Goal: Information Seeking & Learning: Check status

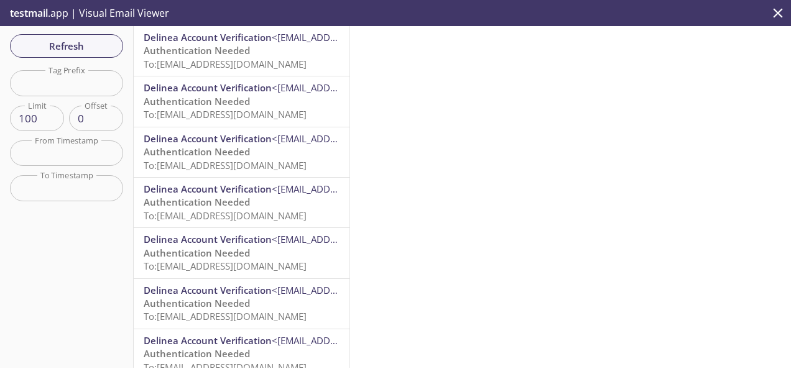
click at [239, 53] on span "Authentication Needed" at bounding box center [197, 50] width 106 height 12
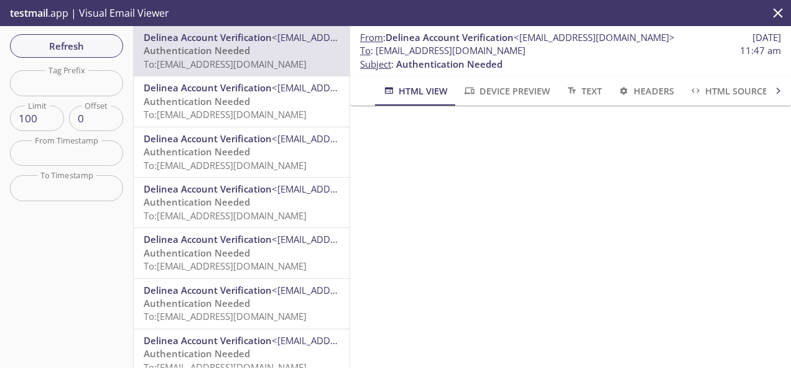
click at [94, 38] on span "Refresh" at bounding box center [66, 46] width 93 height 16
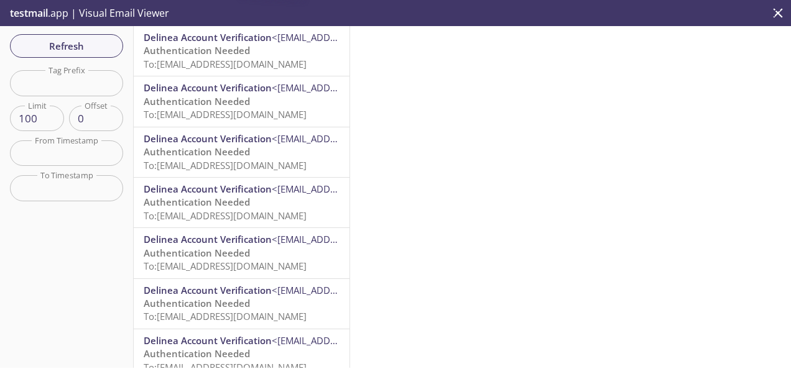
click at [94, 38] on span "Refresh" at bounding box center [66, 46] width 93 height 16
click at [94, 41] on span "Refresh" at bounding box center [66, 46] width 93 height 16
click at [90, 44] on span "Refresh" at bounding box center [66, 46] width 93 height 16
click at [215, 60] on span "To: b3wm4.mep-1759420229297@inbox.testmail.app" at bounding box center [225, 64] width 163 height 12
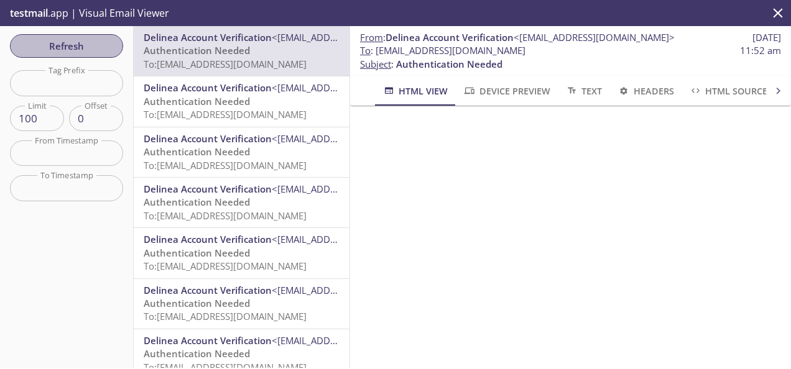
click at [37, 48] on span "Refresh" at bounding box center [66, 46] width 93 height 16
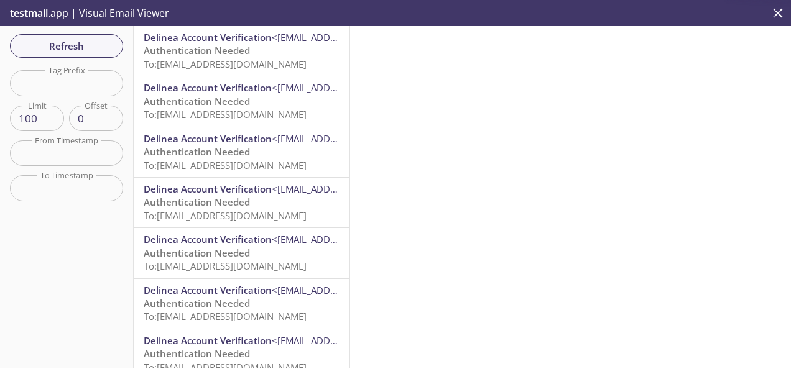
click at [37, 50] on span "Refresh" at bounding box center [66, 46] width 93 height 16
click at [58, 49] on span "Refresh" at bounding box center [66, 46] width 93 height 16
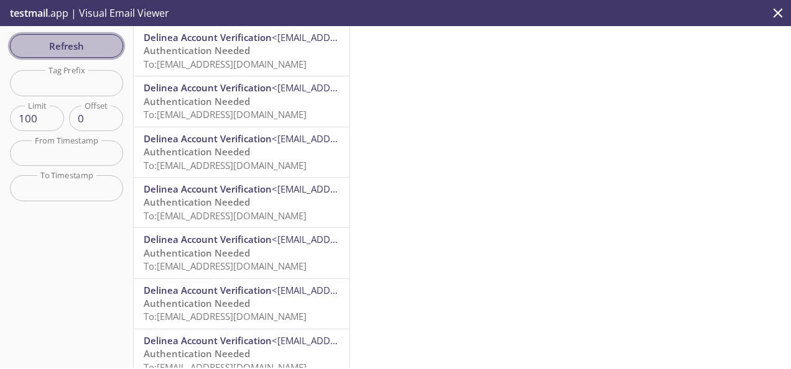
click at [57, 50] on span "Refresh" at bounding box center [66, 46] width 93 height 16
click at [57, 53] on span "Refresh" at bounding box center [66, 46] width 93 height 16
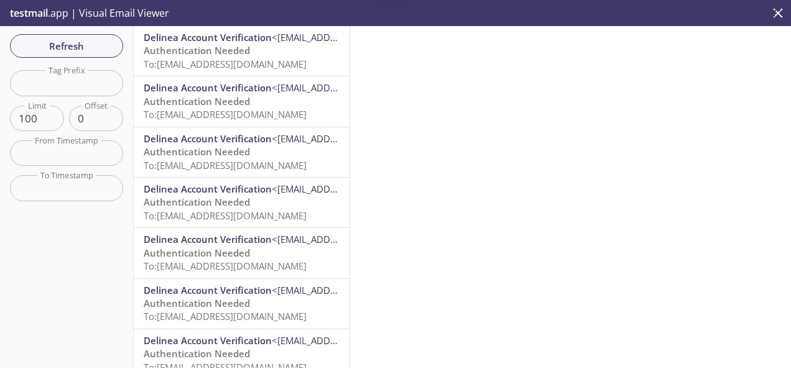
click at [57, 53] on span "Refresh" at bounding box center [66, 46] width 93 height 16
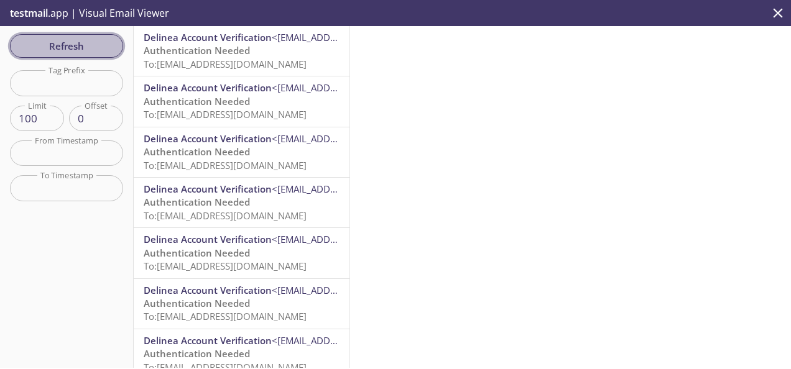
click at [88, 53] on span "Refresh" at bounding box center [66, 46] width 93 height 16
click at [90, 53] on span "Refresh" at bounding box center [66, 46] width 93 height 16
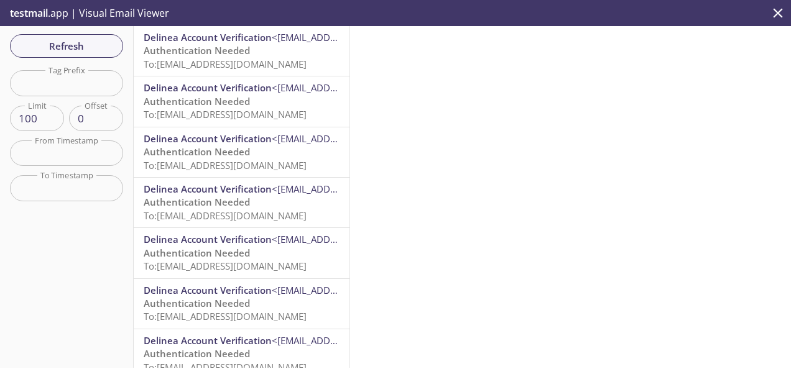
click at [91, 57] on button "Refresh" at bounding box center [66, 46] width 113 height 24
click at [92, 58] on div "Refresh Filters Tag Prefix Tag Prefix Limit 100 Limit Offset 0 Offset From Time…" at bounding box center [67, 197] width 134 height 342
click at [93, 53] on span "Refresh" at bounding box center [66, 46] width 93 height 16
click at [53, 52] on span "Refresh" at bounding box center [66, 46] width 93 height 16
click at [34, 18] on span "testmail" at bounding box center [29, 13] width 38 height 14
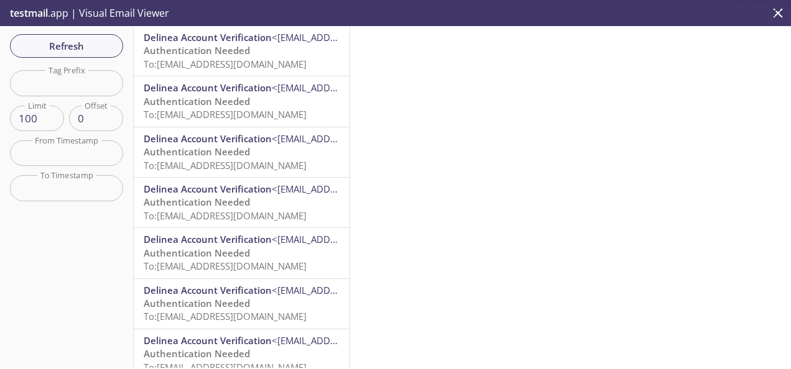
click at [48, 11] on span "testmail" at bounding box center [29, 13] width 38 height 14
click at [780, 9] on icon "close" at bounding box center [777, 13] width 16 height 16
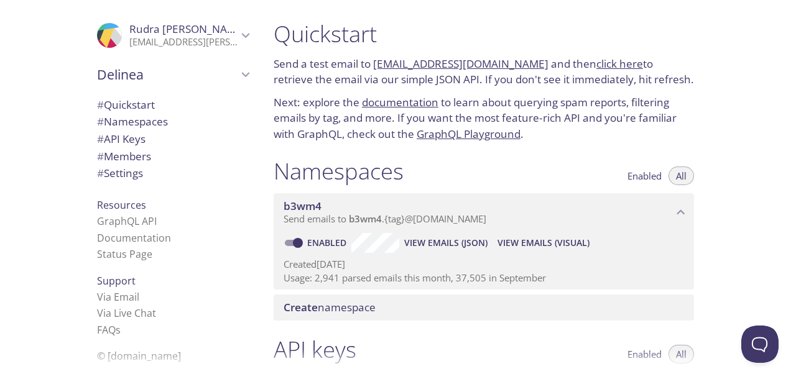
click at [509, 240] on span "View Emails (Visual)" at bounding box center [543, 243] width 92 height 15
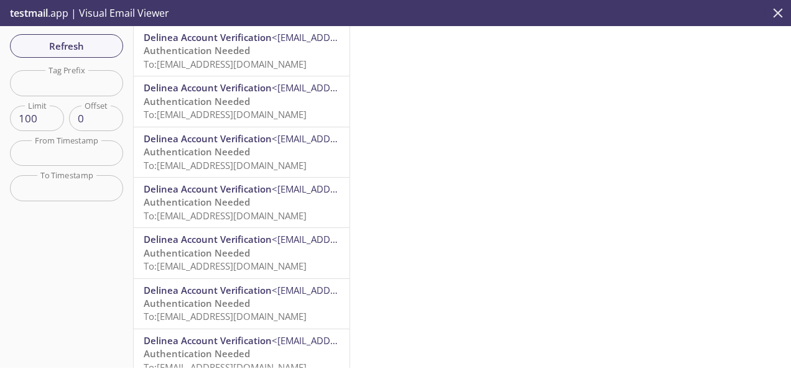
click at [778, 12] on icon "close" at bounding box center [777, 13] width 16 height 16
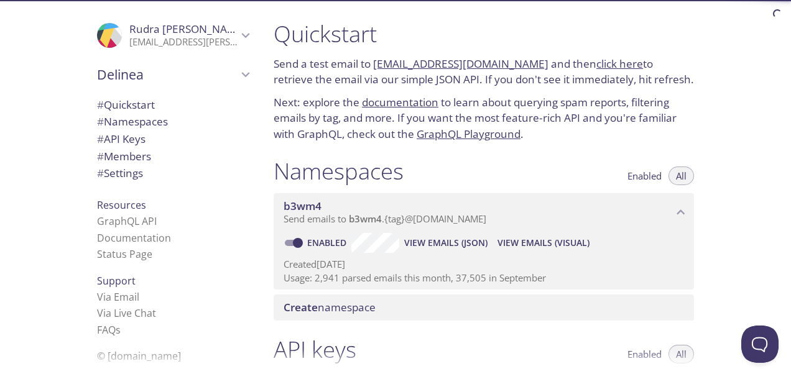
click at [457, 240] on span "View Emails (JSON)" at bounding box center [445, 243] width 83 height 15
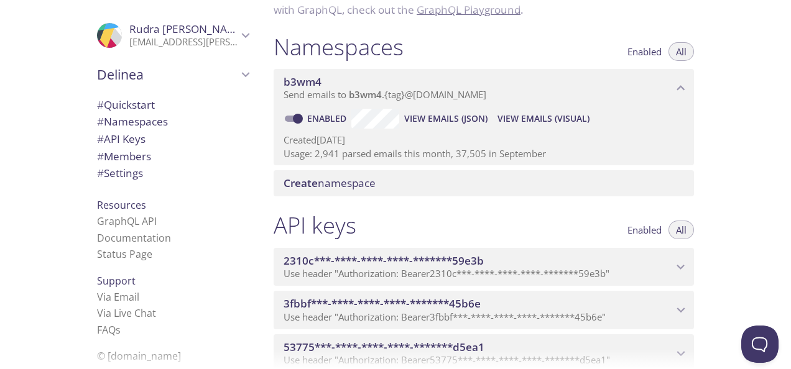
scroll to position [186, 0]
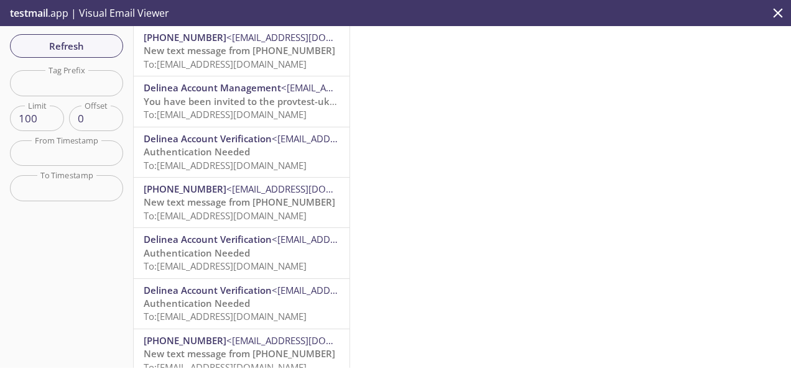
click at [175, 103] on span "You have been invited to the provtest-uk-251002-a1349d tenant on Delinea Platfo…" at bounding box center [336, 101] width 385 height 12
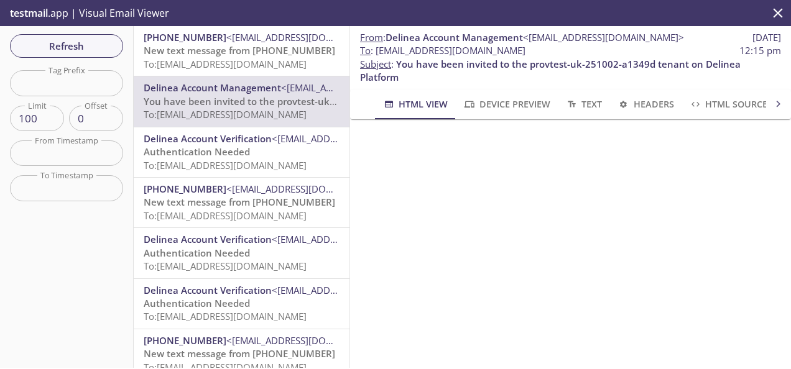
click at [209, 63] on span "To: [EMAIL_ADDRESS][DOMAIN_NAME]" at bounding box center [225, 64] width 163 height 12
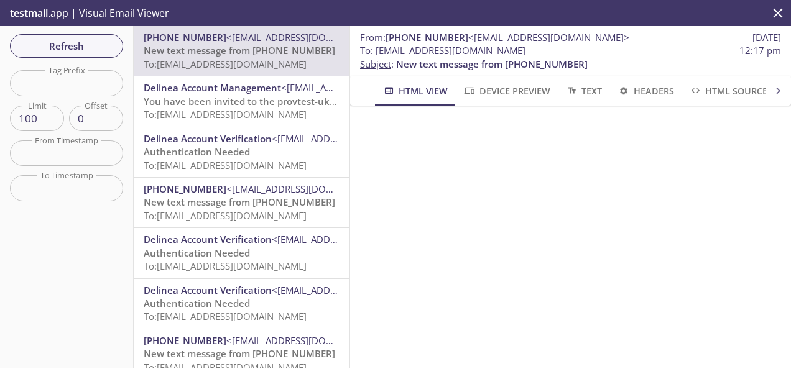
click at [55, 43] on span "Refresh" at bounding box center [66, 46] width 93 height 16
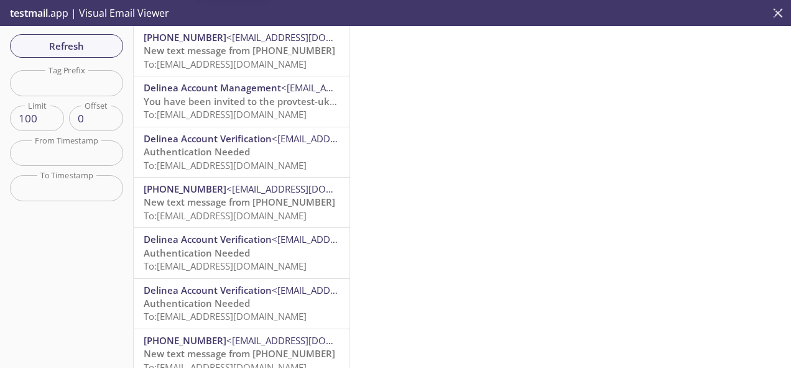
click at [786, 11] on button "close" at bounding box center [777, 13] width 26 height 26
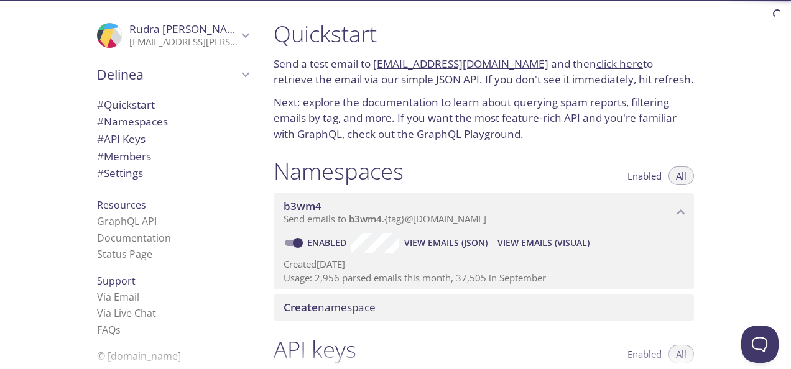
click at [521, 236] on span "View Emails (Visual)" at bounding box center [543, 243] width 92 height 15
